Goal: Task Accomplishment & Management: Manage account settings

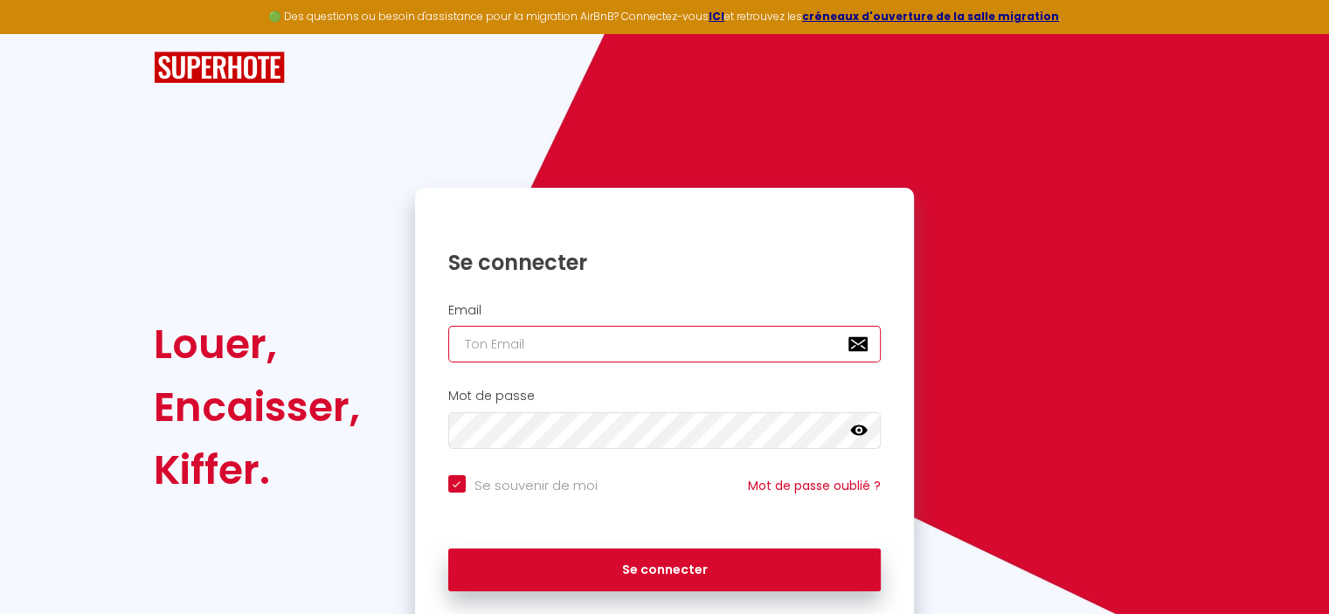
click at [520, 350] on input "email" at bounding box center [664, 344] width 433 height 37
type input "C"
checkbox input "true"
type input "Ch"
checkbox input "true"
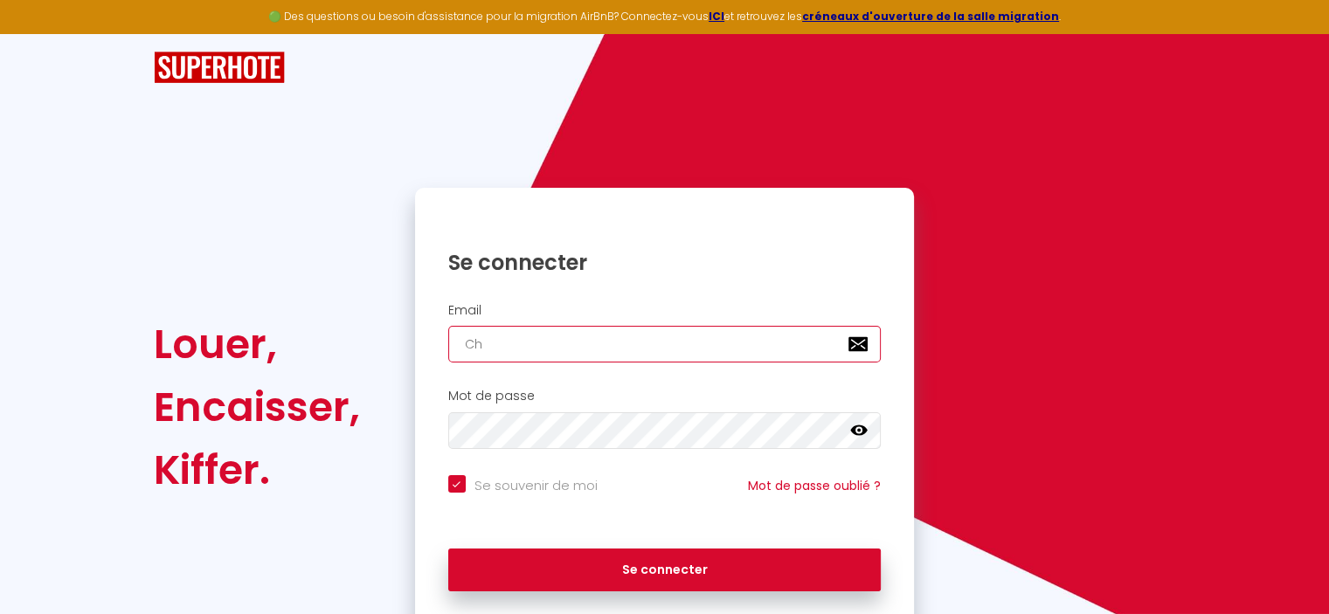
type input "Cha"
checkbox input "true"
type input "Cham"
checkbox input "true"
type input "Chamb"
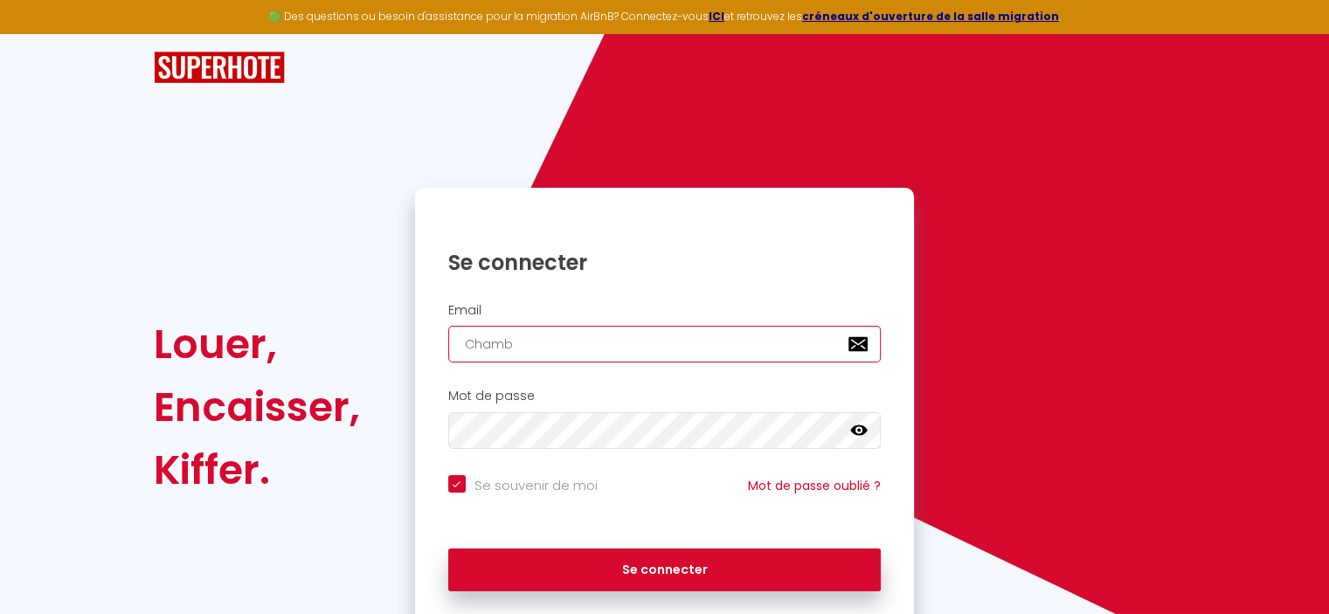
checkbox input "true"
type input "Chambo"
checkbox input "true"
type input "Chambor"
checkbox input "true"
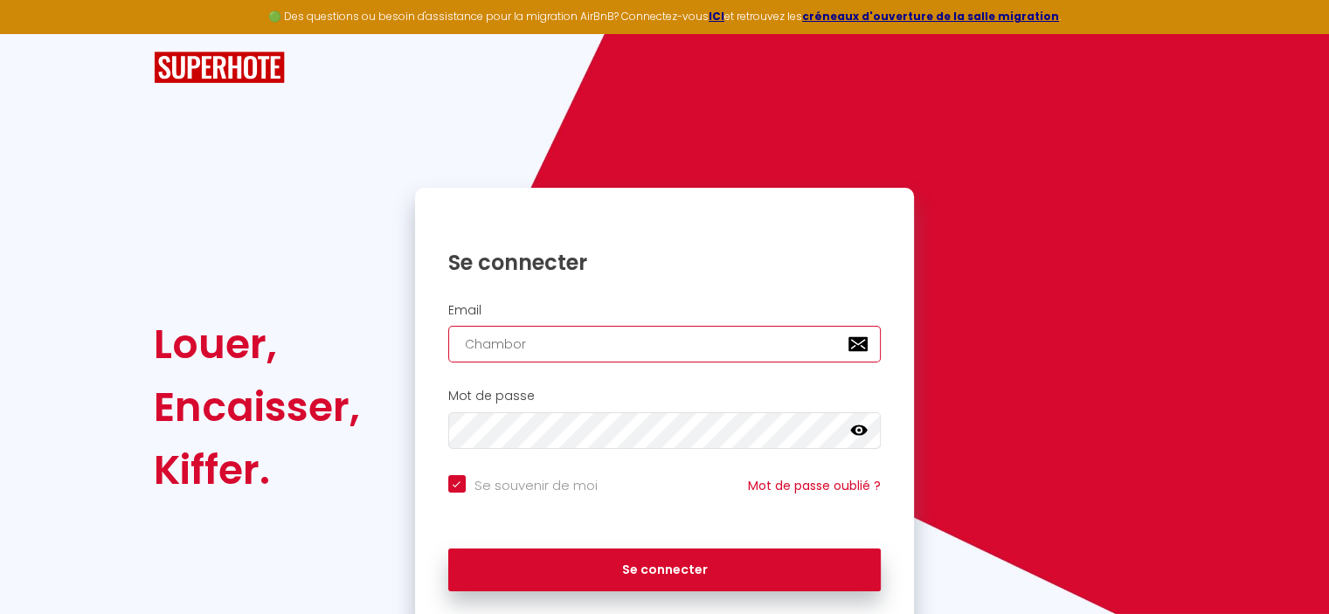
type input "Chambord"
checkbox input "true"
type input "Chambor"
checkbox input "true"
type input "Chambo"
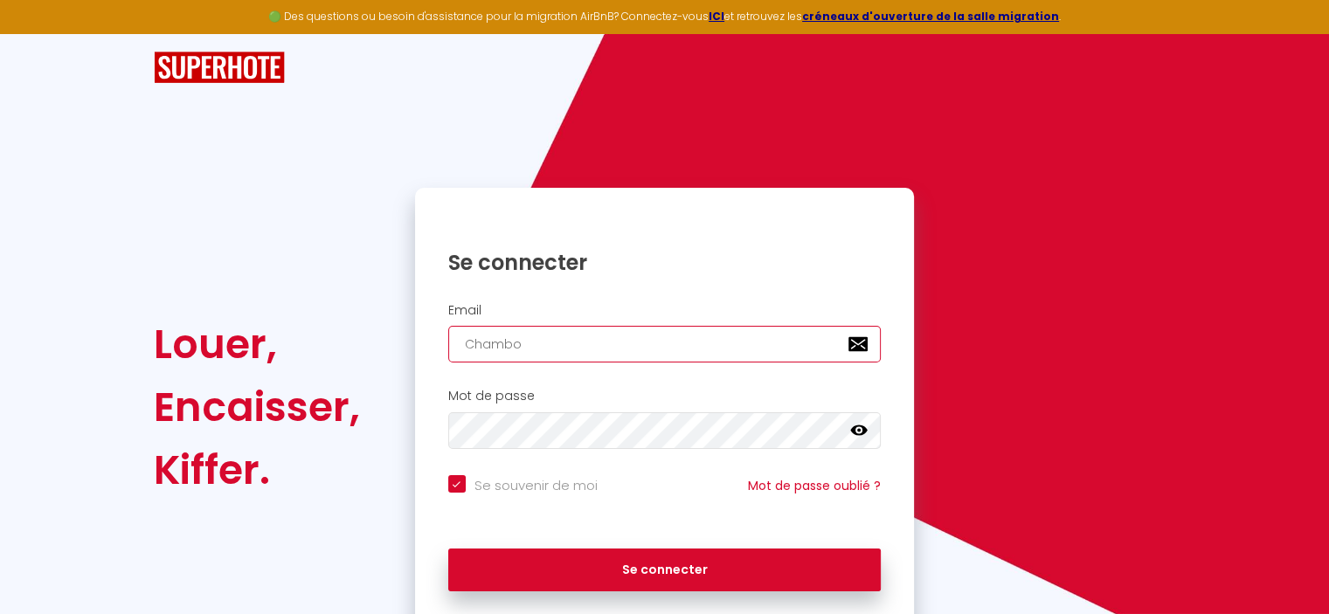
checkbox input "true"
type input "Chamb"
checkbox input "true"
type input "Cham"
checkbox input "true"
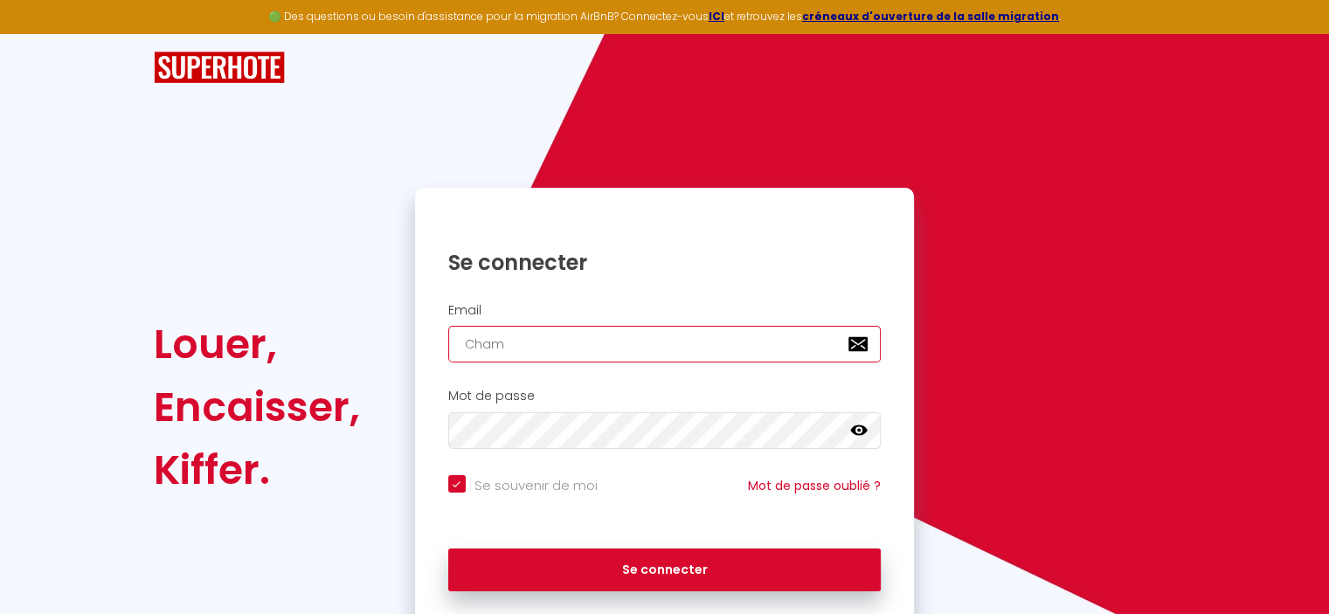
type input "Cha"
checkbox input "true"
type input "Ch"
checkbox input "true"
type input "C"
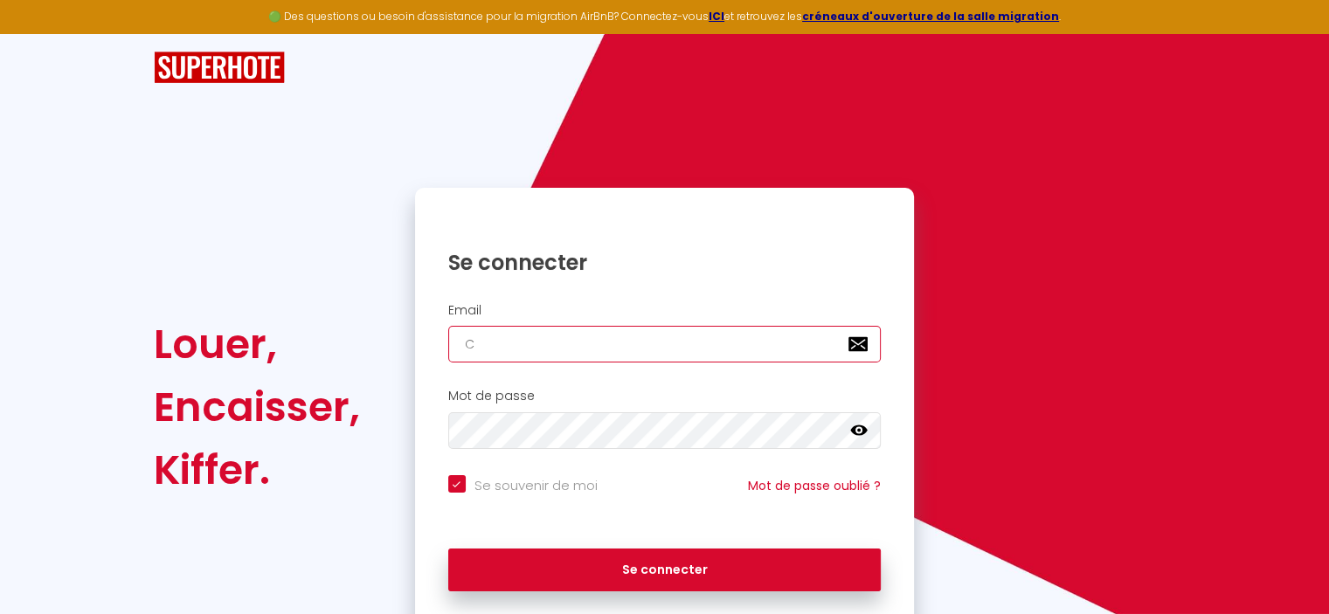
checkbox input "true"
type input "s"
checkbox input "true"
type input "sl"
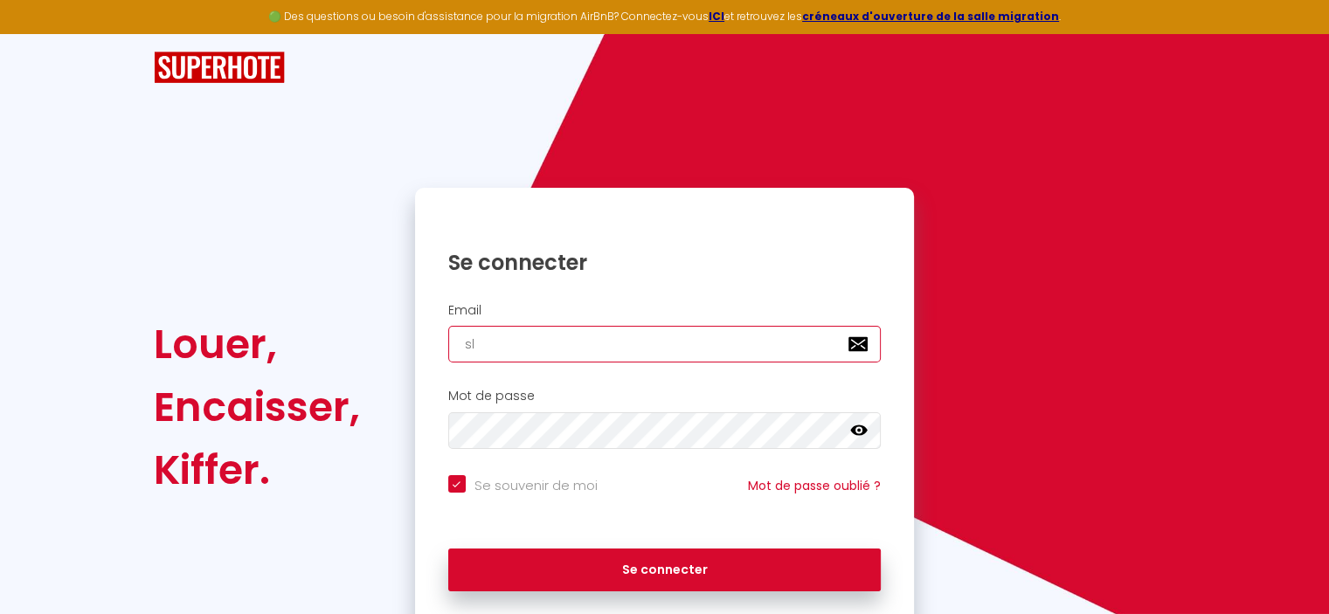
checkbox input "true"
type input "sle"
checkbox input "true"
type input "slet"
checkbox input "true"
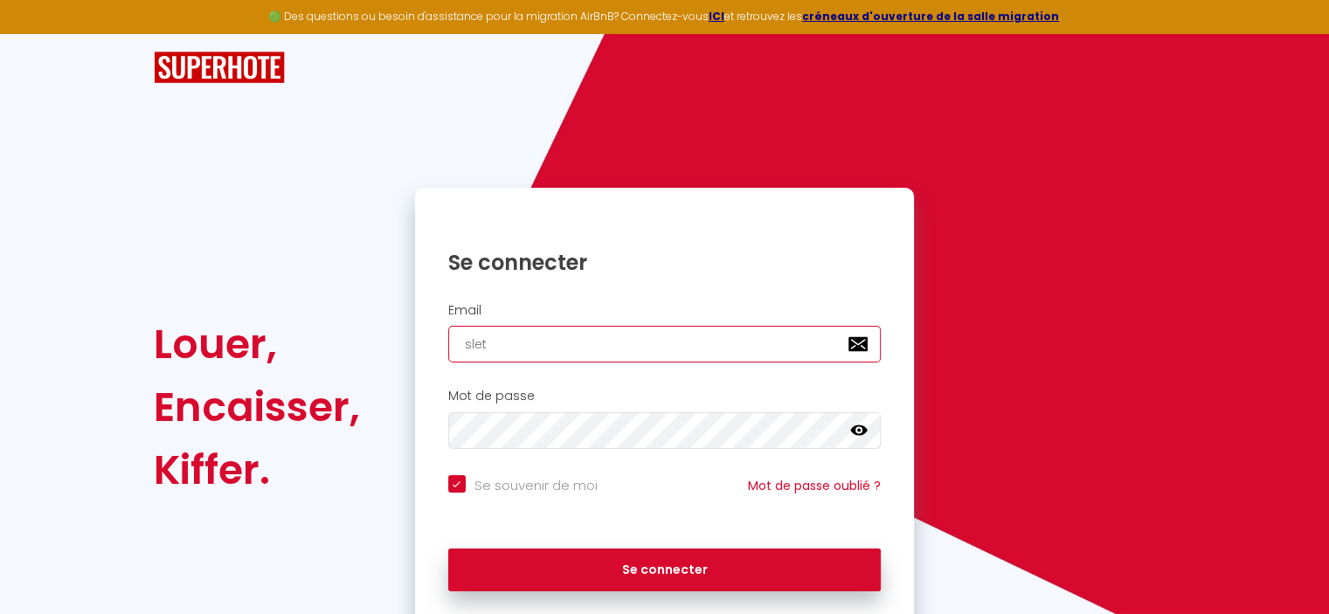
type input "sleti"
checkbox input "true"
type input "sletie"
checkbox input "true"
type input "sletien"
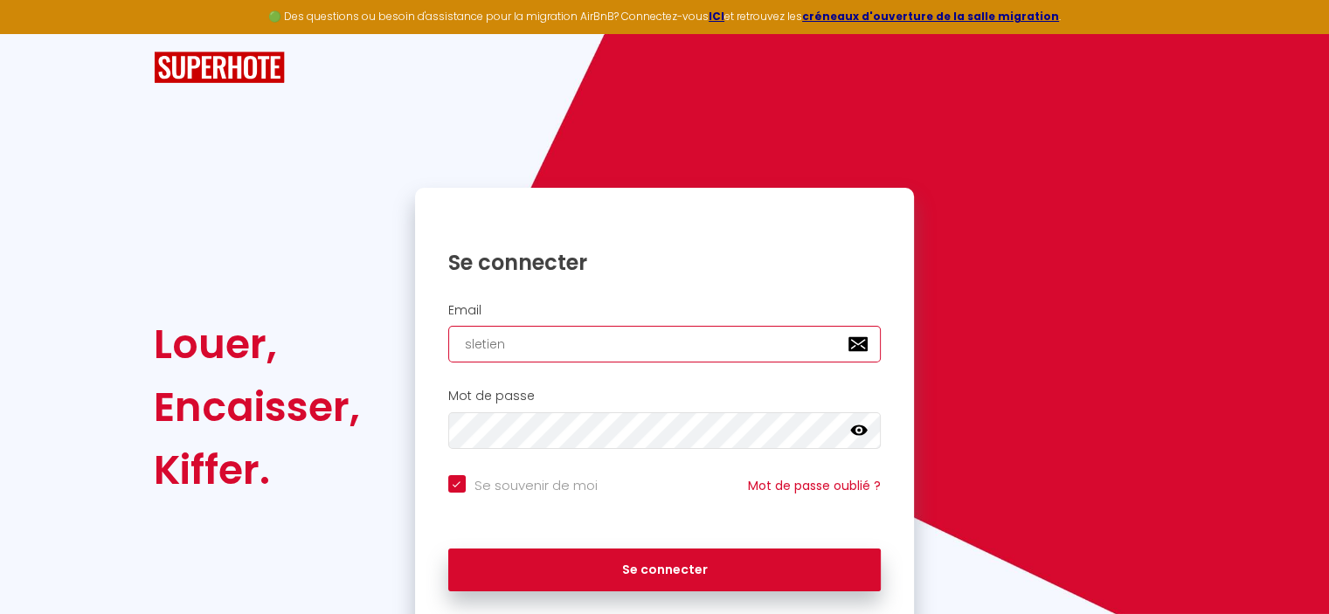
checkbox input "true"
type input "sletienn"
checkbox input "true"
type input "sletienne"
checkbox input "true"
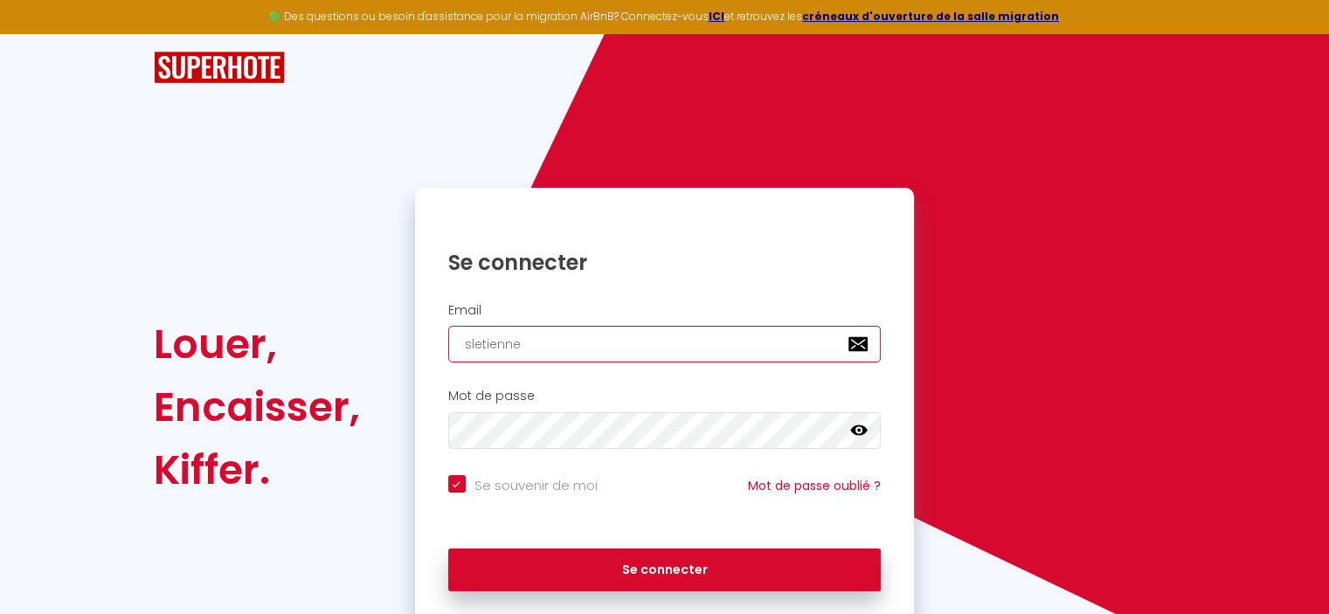
type input "sletienne@"
checkbox input "true"
type input "sletienne@j"
checkbox input "true"
type input "sletienne@jd"
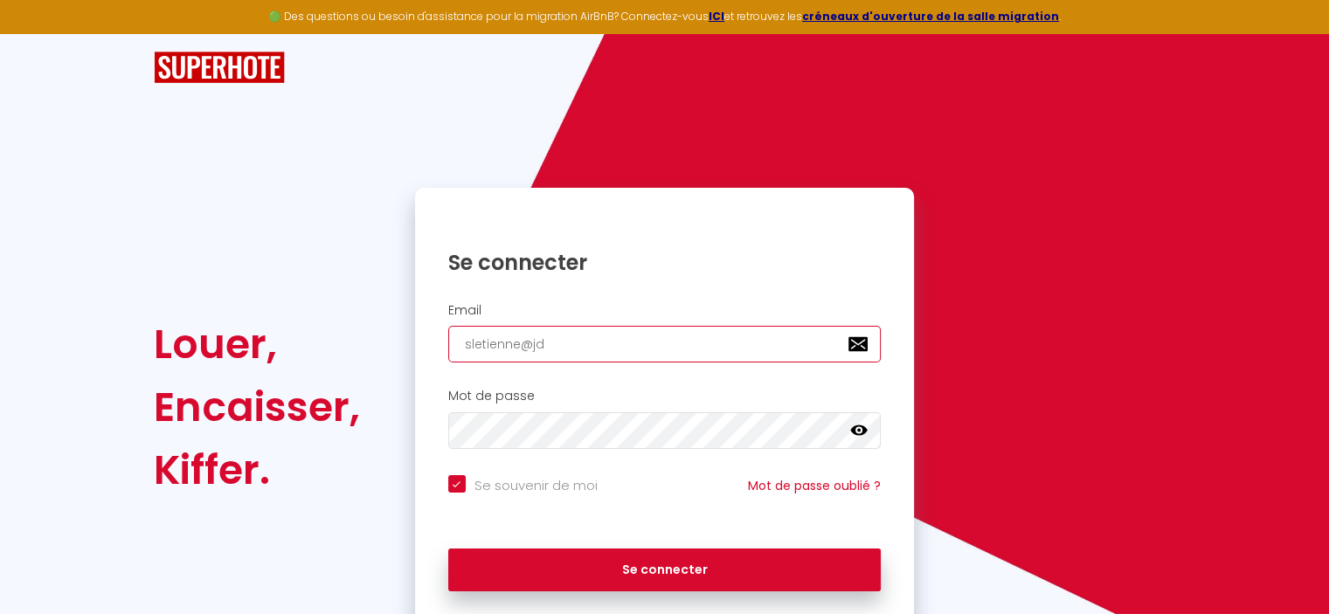
checkbox input "true"
type input "sletienne@jds"
checkbox input "true"
type input "sletienne@jdsu"
checkbox input "true"
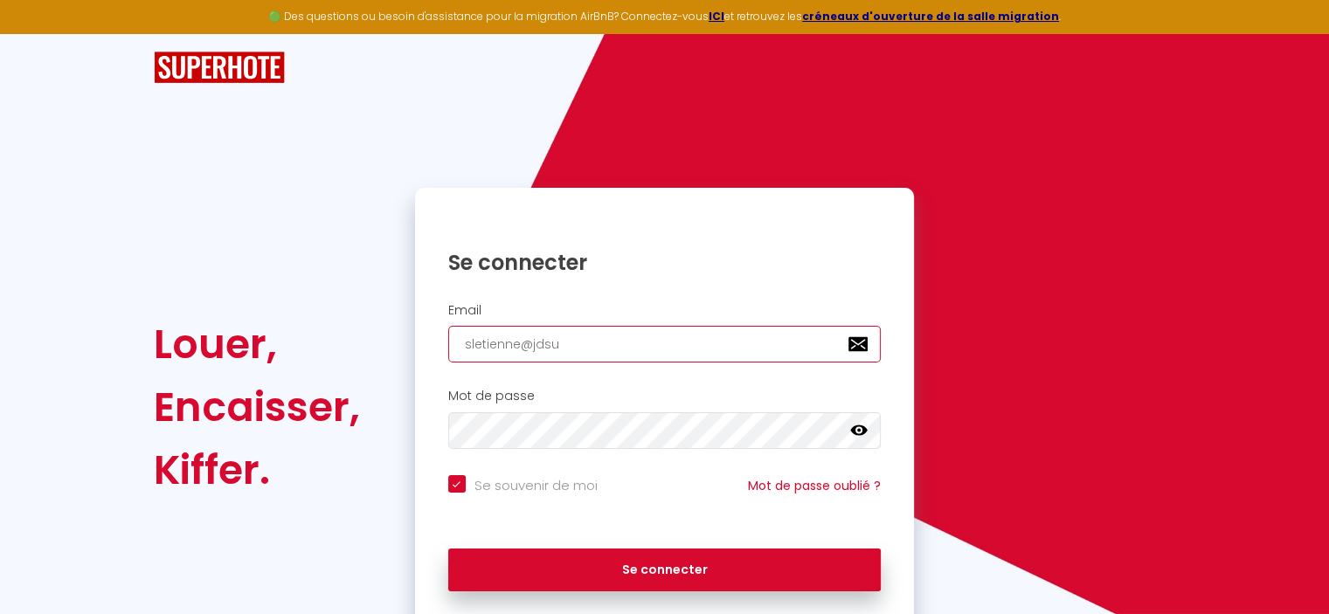
type input "sletienne@jdsup"
checkbox input "true"
type input "sletienne@jdsupp"
checkbox input "true"
type input "sletienne@jdsuppl"
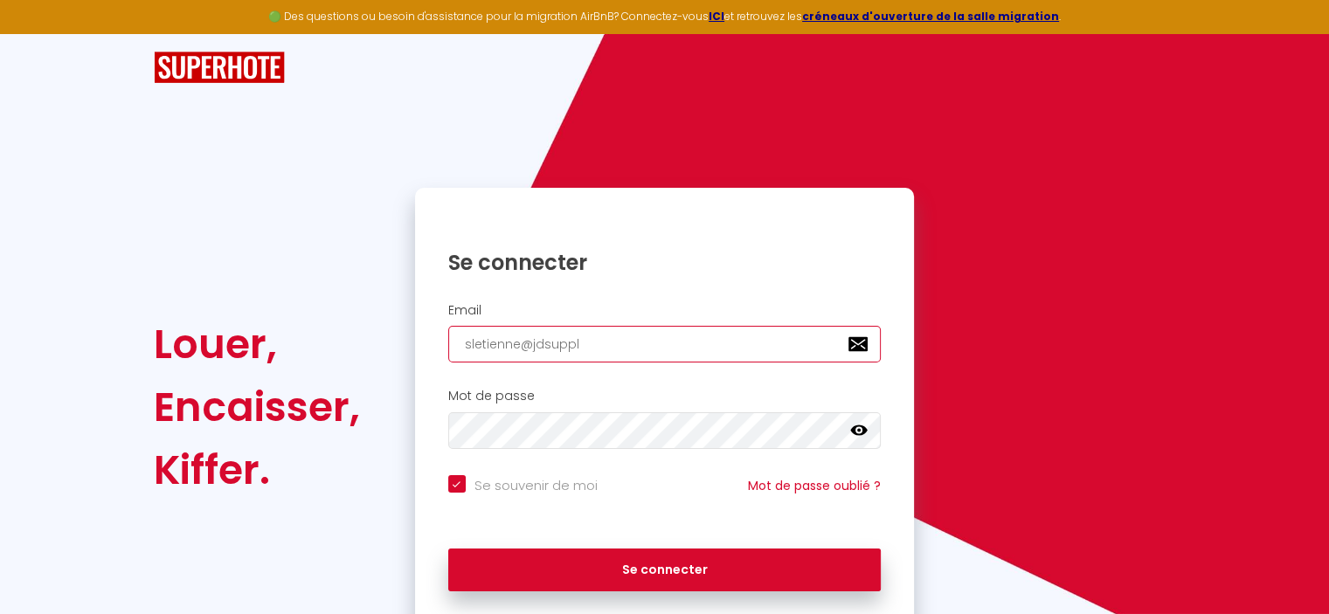
checkbox input "true"
type input "sletienne@jdsupply"
checkbox input "true"
type input "sletienne@jdsupply."
checkbox input "true"
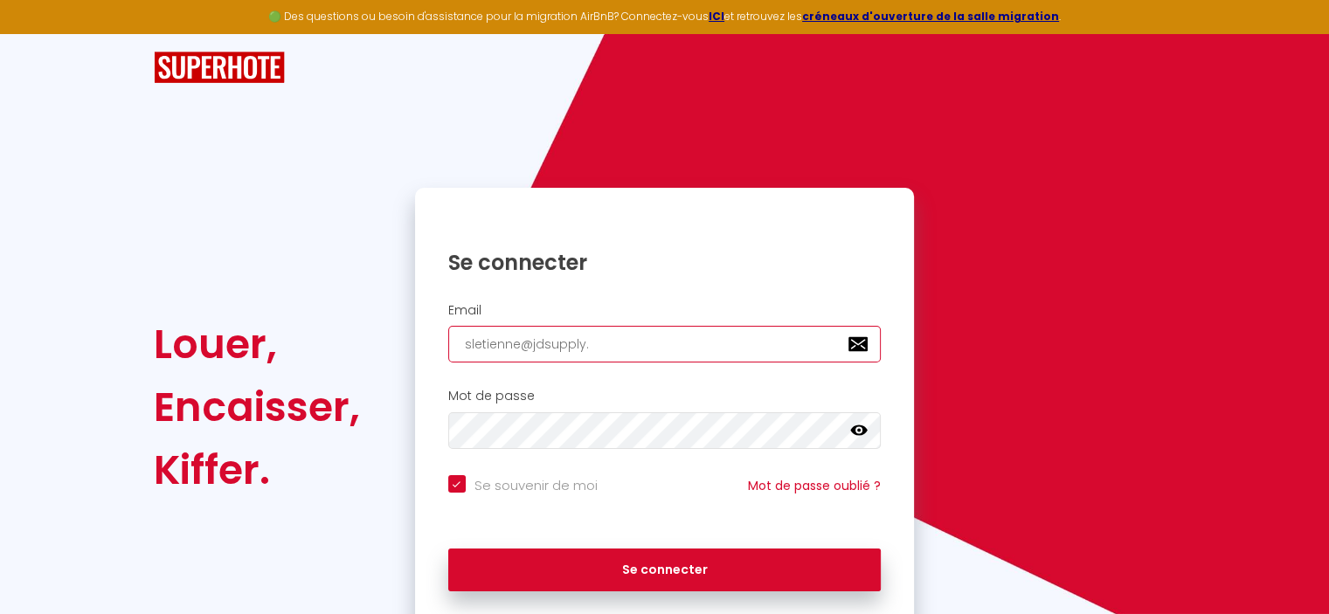
type input "sletienne@jdsupply.e"
checkbox input "true"
type input "[EMAIL_ADDRESS][DOMAIN_NAME]"
checkbox input "true"
type input "[EMAIL_ADDRESS][DOMAIN_NAME]"
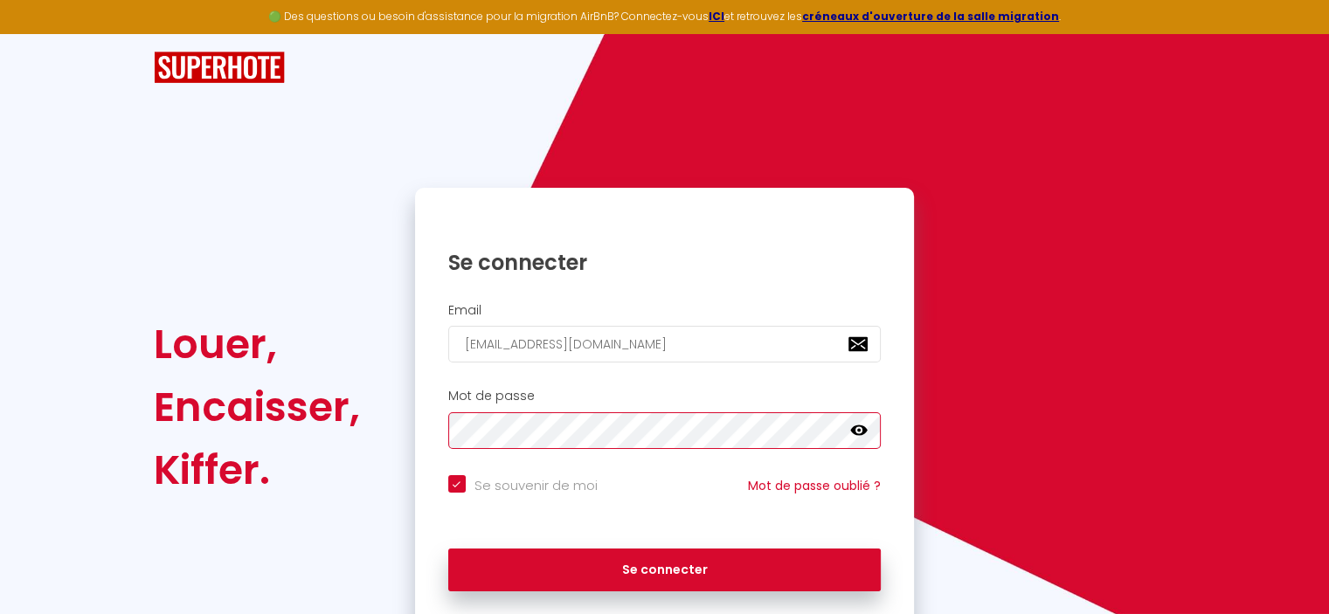
click at [448, 549] on button "Se connecter" at bounding box center [664, 571] width 433 height 44
checkbox input "true"
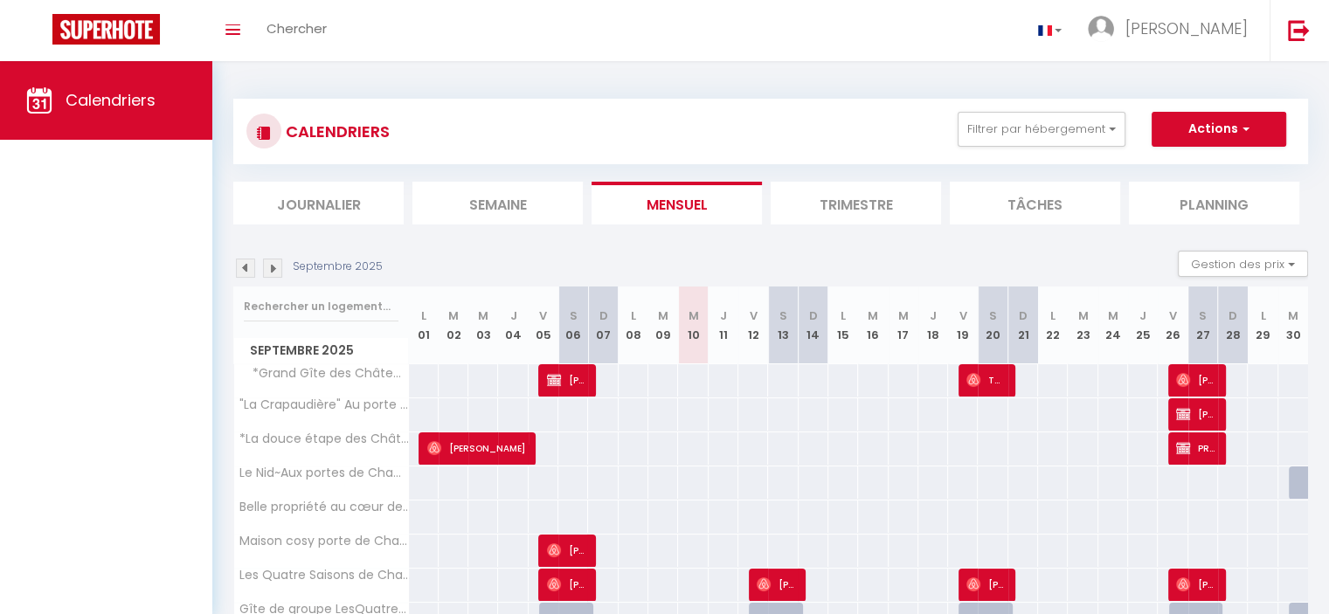
click at [315, 196] on li "Journalier" at bounding box center [318, 203] width 170 height 43
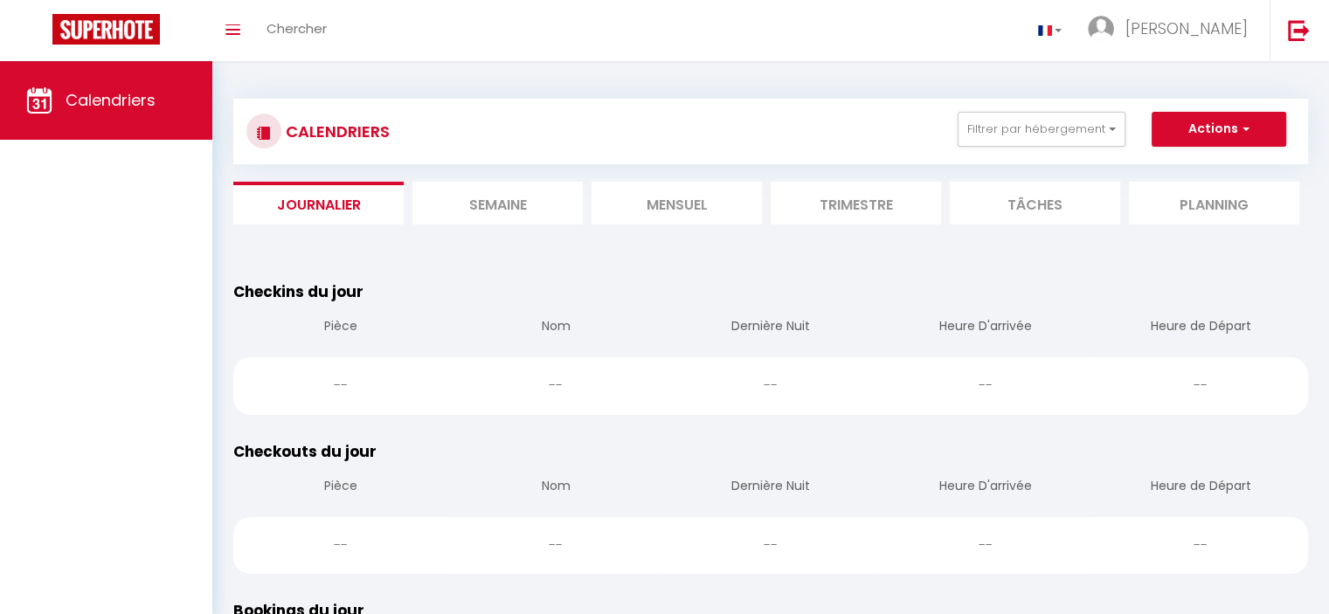
click at [693, 204] on li "Mensuel" at bounding box center [677, 203] width 170 height 43
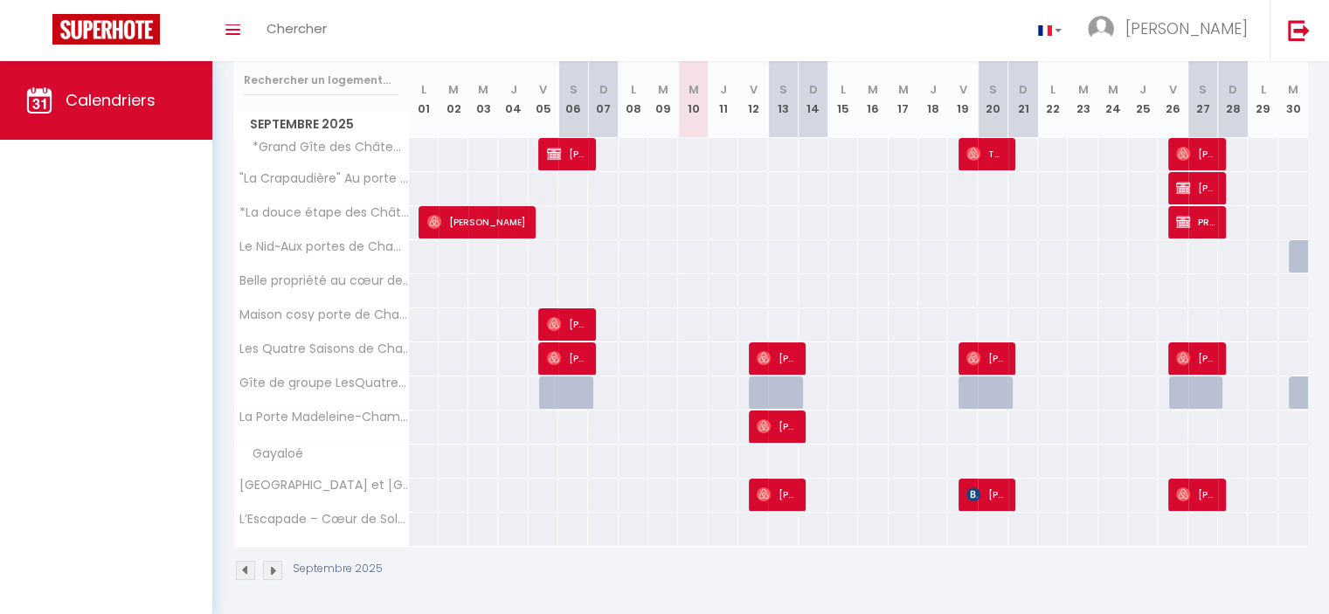
scroll to position [227, 0]
